Goal: Information Seeking & Learning: Learn about a topic

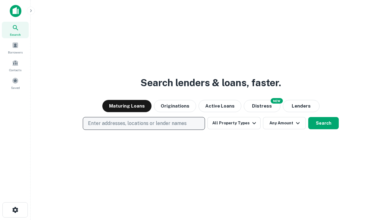
click at [143, 123] on p "Enter addresses, locations or lender names" at bounding box center [137, 123] width 99 height 7
type input "**********"
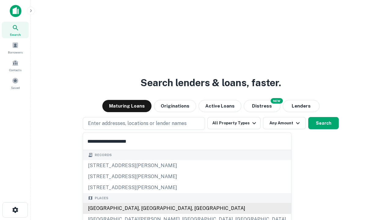
click at [146, 208] on div "[GEOGRAPHIC_DATA], [GEOGRAPHIC_DATA], [GEOGRAPHIC_DATA]" at bounding box center [187, 208] width 208 height 11
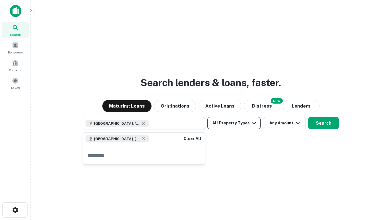
click at [234, 123] on button "All Property Types" at bounding box center [233, 123] width 53 height 12
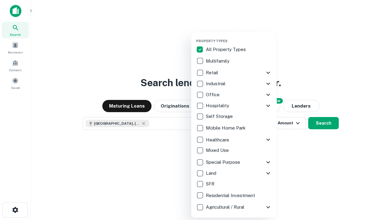
click at [239, 37] on button "button" at bounding box center [238, 37] width 85 height 0
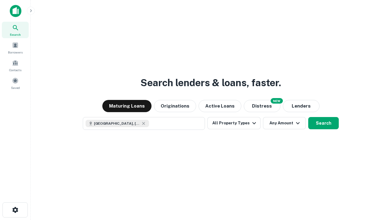
scroll to position [10, 0]
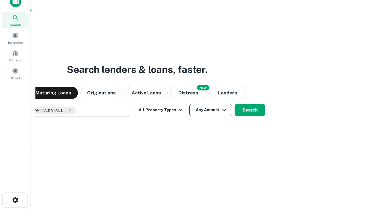
click at [189, 104] on button "Any Amount" at bounding box center [210, 110] width 43 height 12
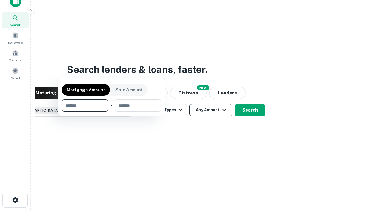
scroll to position [44, 173]
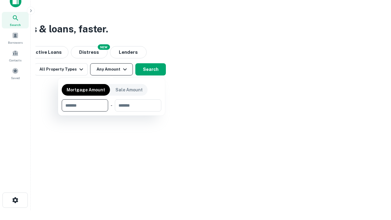
type input "*******"
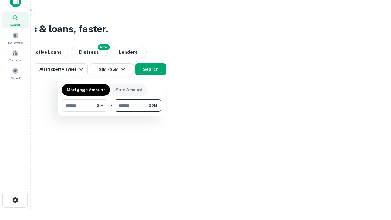
type input "*******"
click at [111, 111] on button "button" at bounding box center [111, 111] width 99 height 0
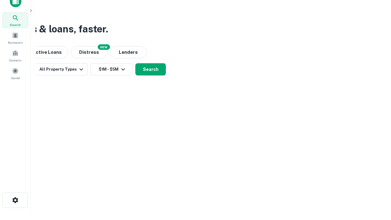
scroll to position [10, 0]
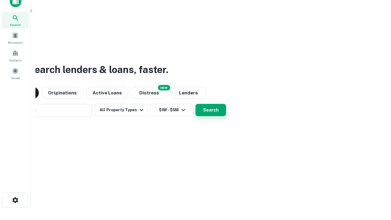
click at [195, 104] on button "Search" at bounding box center [210, 110] width 31 height 12
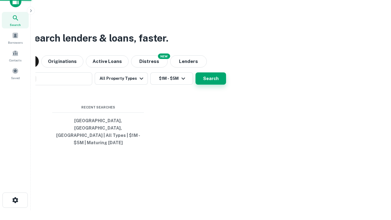
scroll to position [20, 173]
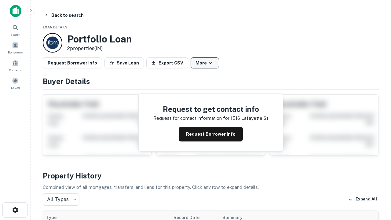
click at [204, 63] on button "More" at bounding box center [204, 62] width 28 height 11
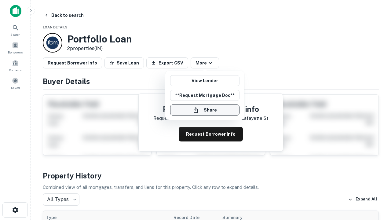
click at [204, 110] on button "Share" at bounding box center [204, 109] width 69 height 11
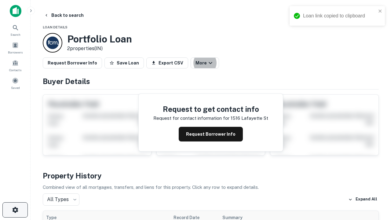
click at [15, 210] on icon "button" at bounding box center [15, 209] width 7 height 7
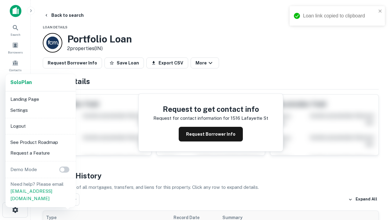
click at [40, 126] on li "Logout" at bounding box center [40, 126] width 65 height 11
